Goal: Ask a question

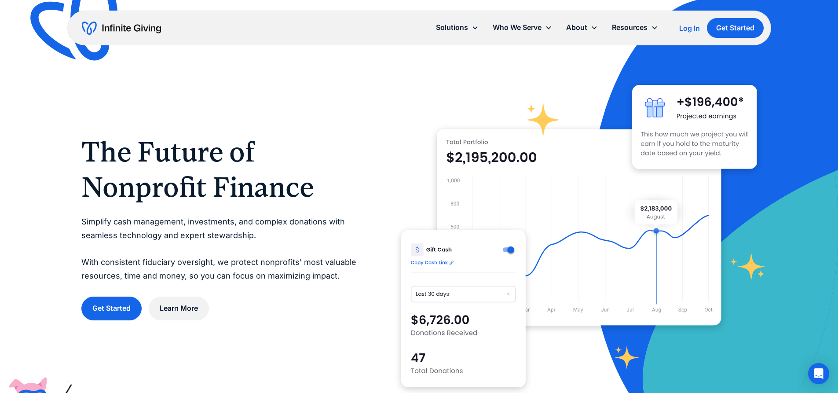
click at [687, 26] on div "Log In" at bounding box center [689, 28] width 21 height 7
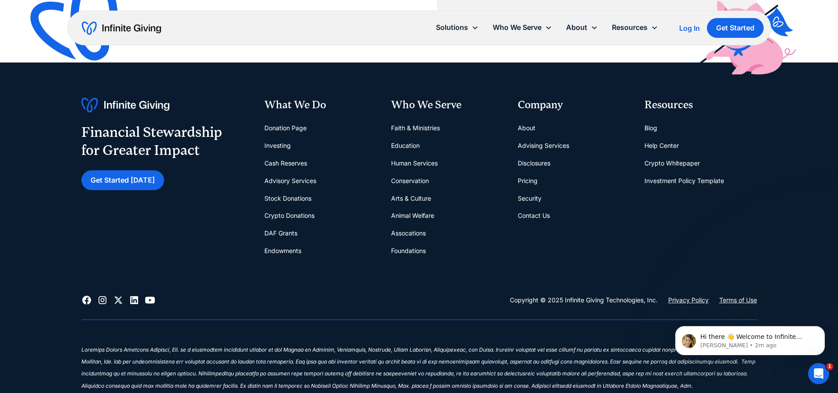
scroll to position [3756, 0]
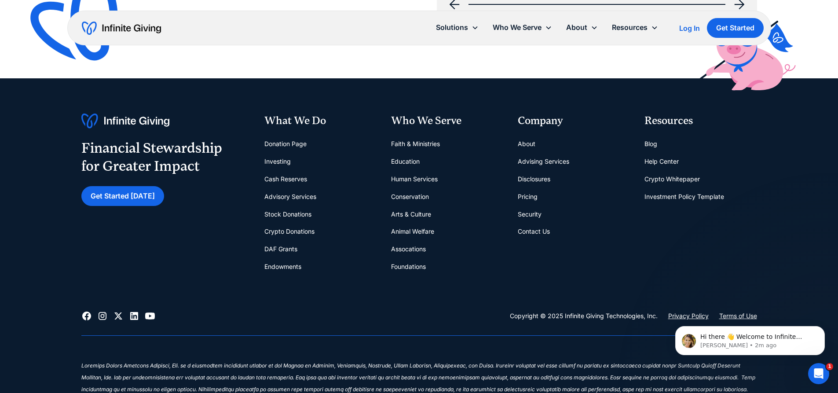
click at [532, 230] on link "Contact Us" at bounding box center [534, 232] width 32 height 18
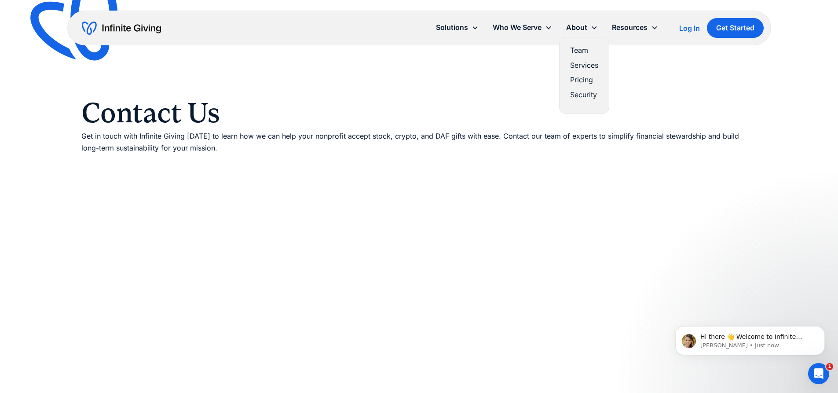
click at [580, 51] on link "Team" at bounding box center [584, 50] width 28 height 12
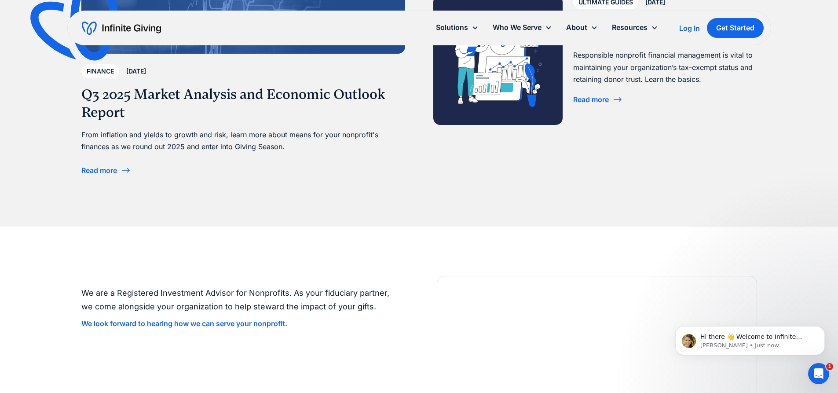
scroll to position [2244, 0]
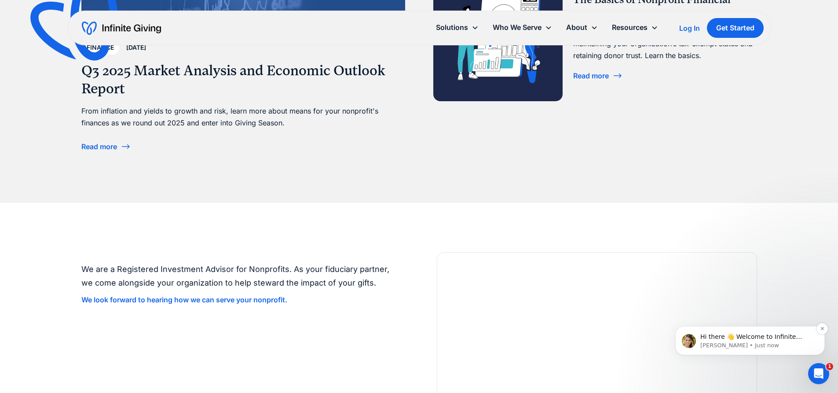
click at [747, 335] on span "Hi there 👋 Welcome to Infinite Giving. If you have any questions, just reply to…" at bounding box center [752, 349] width 105 height 33
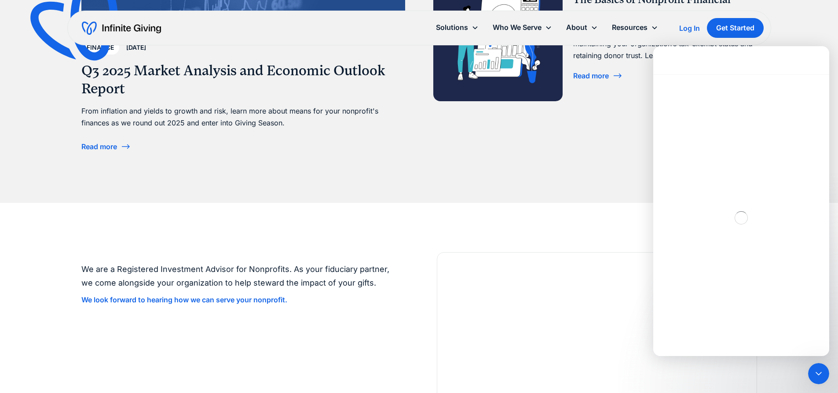
scroll to position [0, 0]
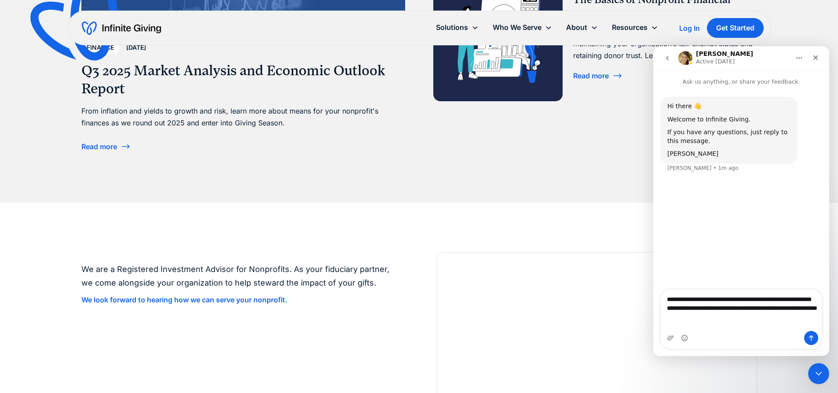
type textarea "**********"
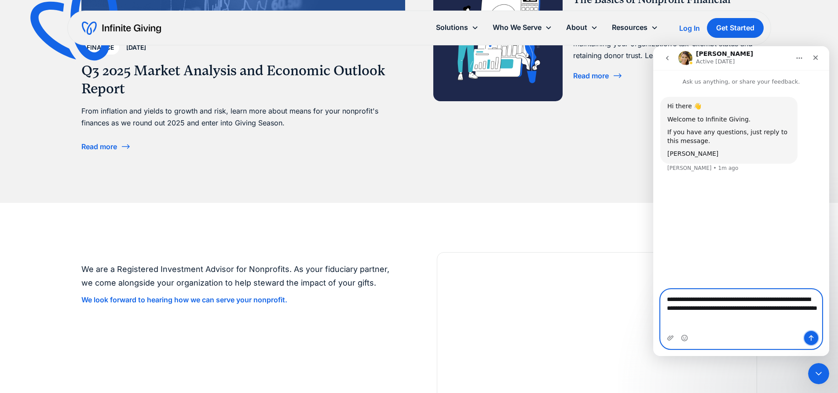
click at [812, 337] on icon "Send a message…" at bounding box center [811, 337] width 7 height 7
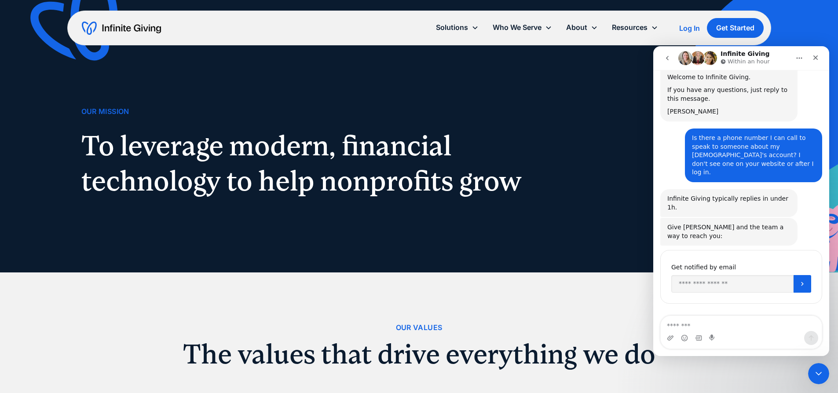
click at [123, 26] on img "home" at bounding box center [121, 28] width 79 height 14
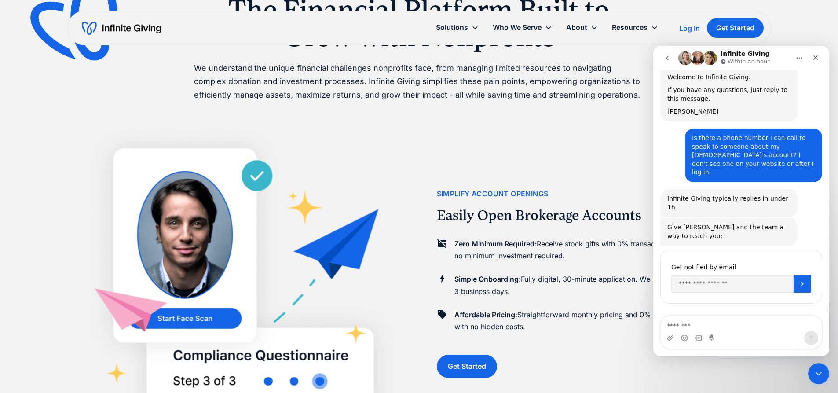
scroll to position [396, 0]
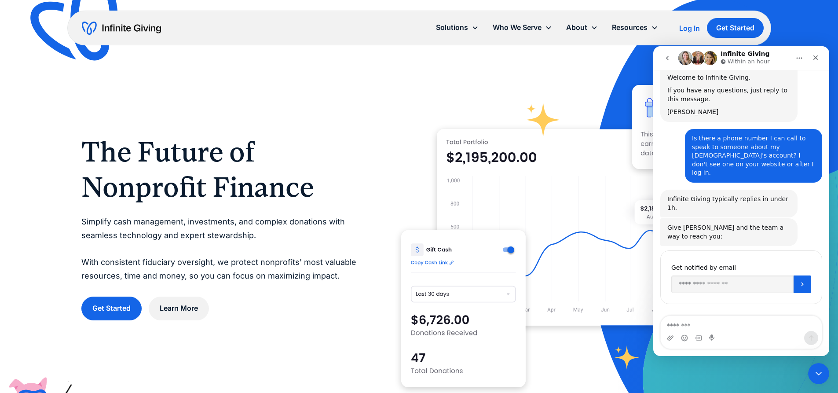
scroll to position [42, 0]
click at [681, 275] on input "Enter your email" at bounding box center [732, 284] width 122 height 18
click at [799, 280] on icon "Submit" at bounding box center [802, 283] width 7 height 7
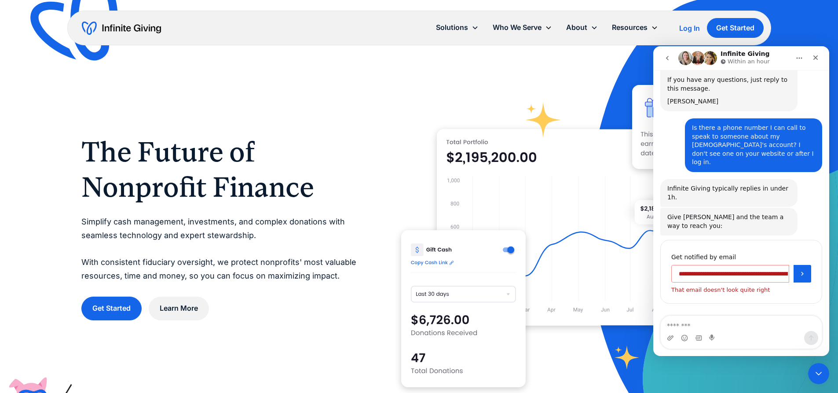
click at [784, 265] on input "**********" at bounding box center [730, 274] width 118 height 18
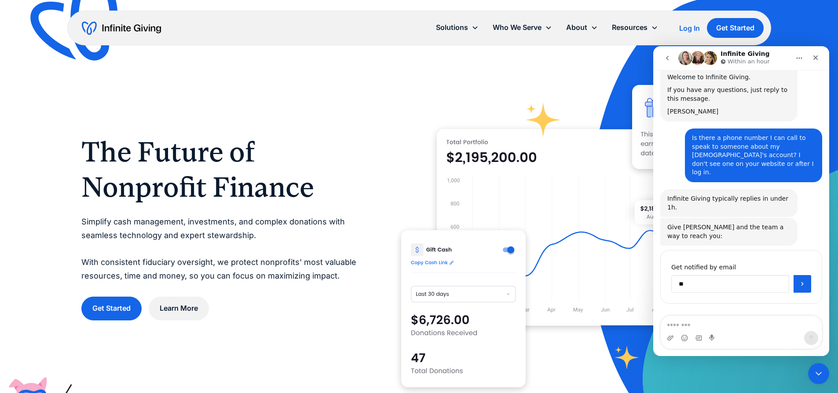
type input "*"
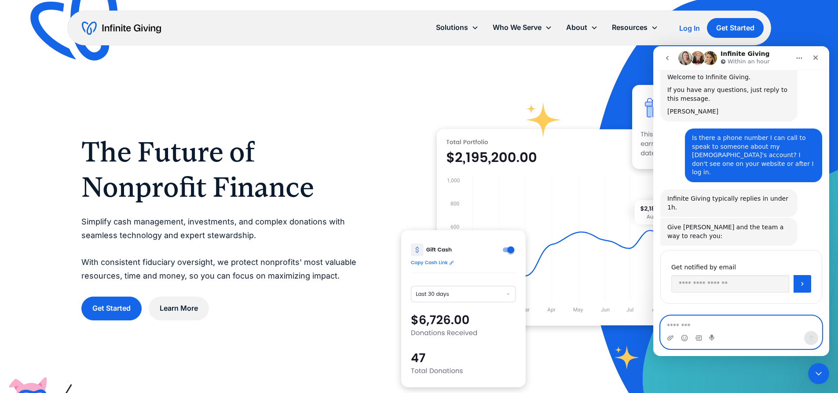
click at [682, 326] on textarea "Message…" at bounding box center [741, 323] width 161 height 15
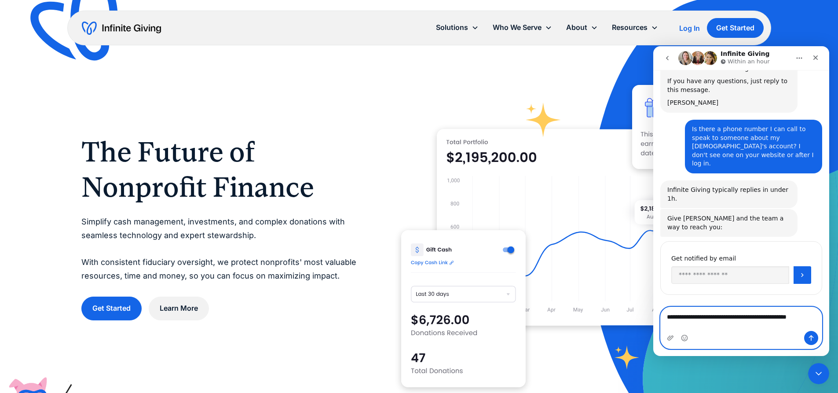
click at [689, 329] on textarea "**********" at bounding box center [741, 319] width 161 height 24
type textarea "**********"
click at [809, 335] on icon "Send a message…" at bounding box center [811, 337] width 7 height 7
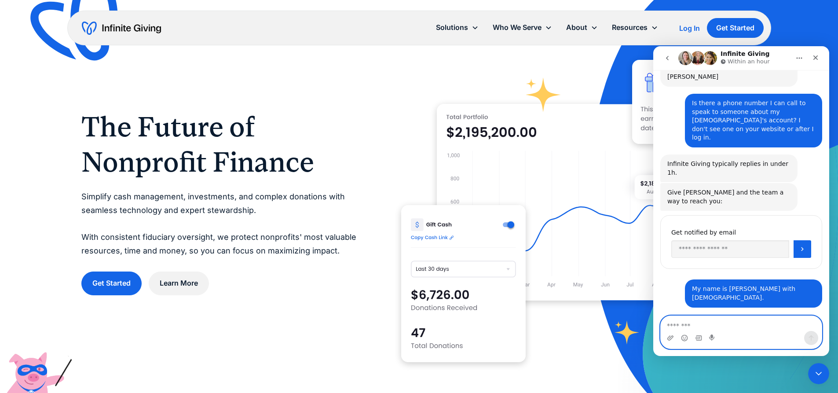
scroll to position [0, 0]
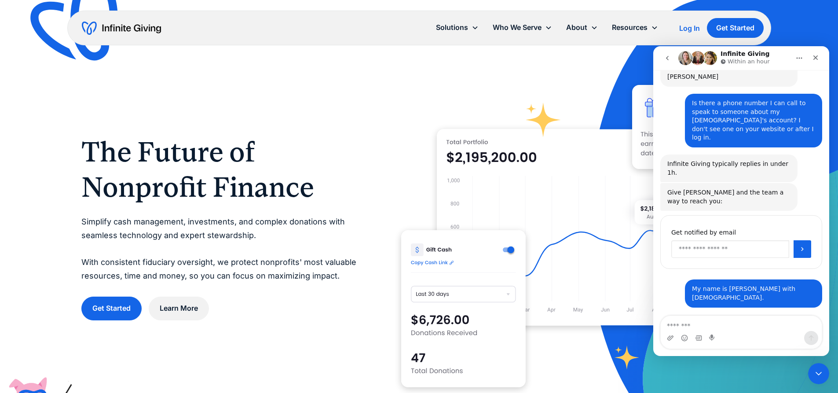
click at [684, 240] on input "Enter your email" at bounding box center [730, 249] width 118 height 18
type input "*"
type input "**********"
click at [800, 246] on icon "Submit" at bounding box center [802, 249] width 7 height 7
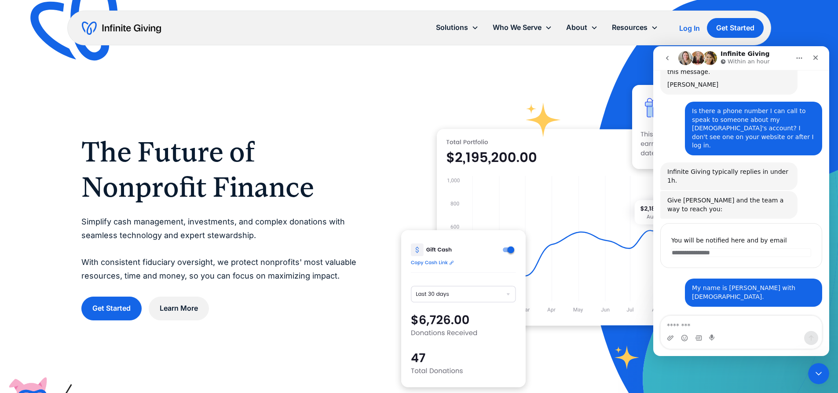
scroll to position [68, 0]
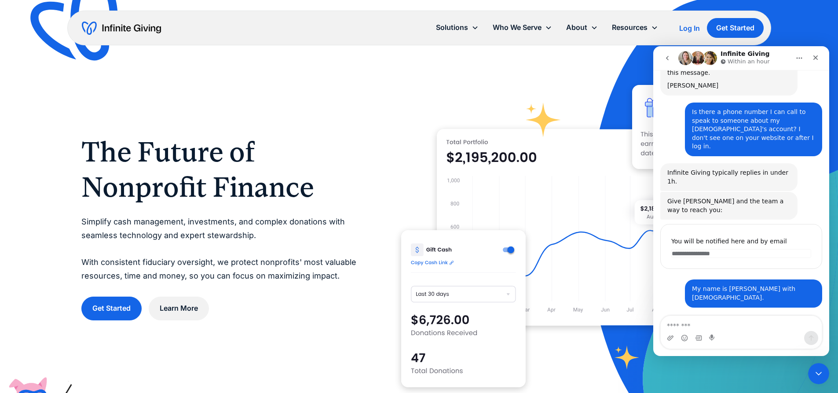
click at [679, 317] on div "Waiting for a teammate" at bounding box center [741, 329] width 176 height 25
